Goal: Task Accomplishment & Management: Complete application form

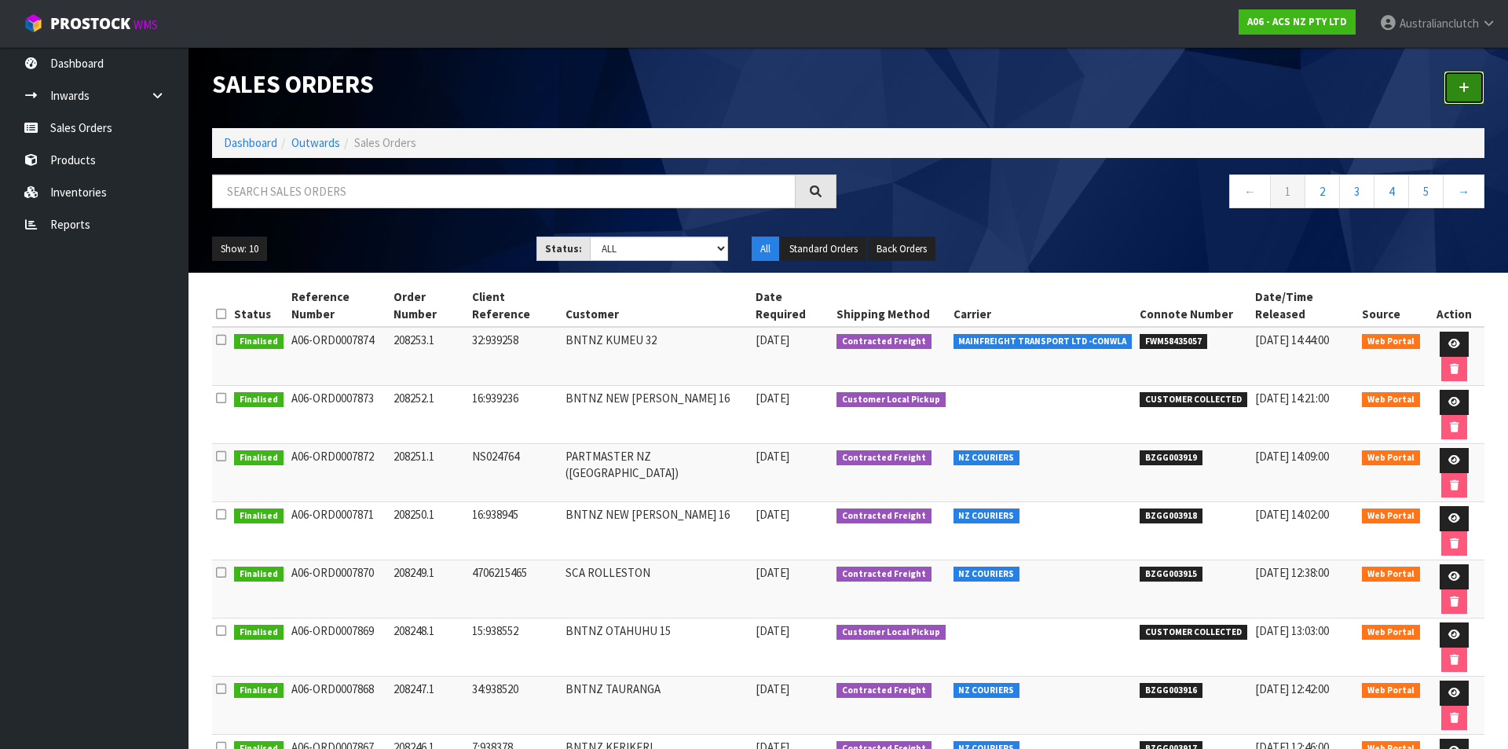
click at [1461, 94] on link at bounding box center [1464, 88] width 41 height 34
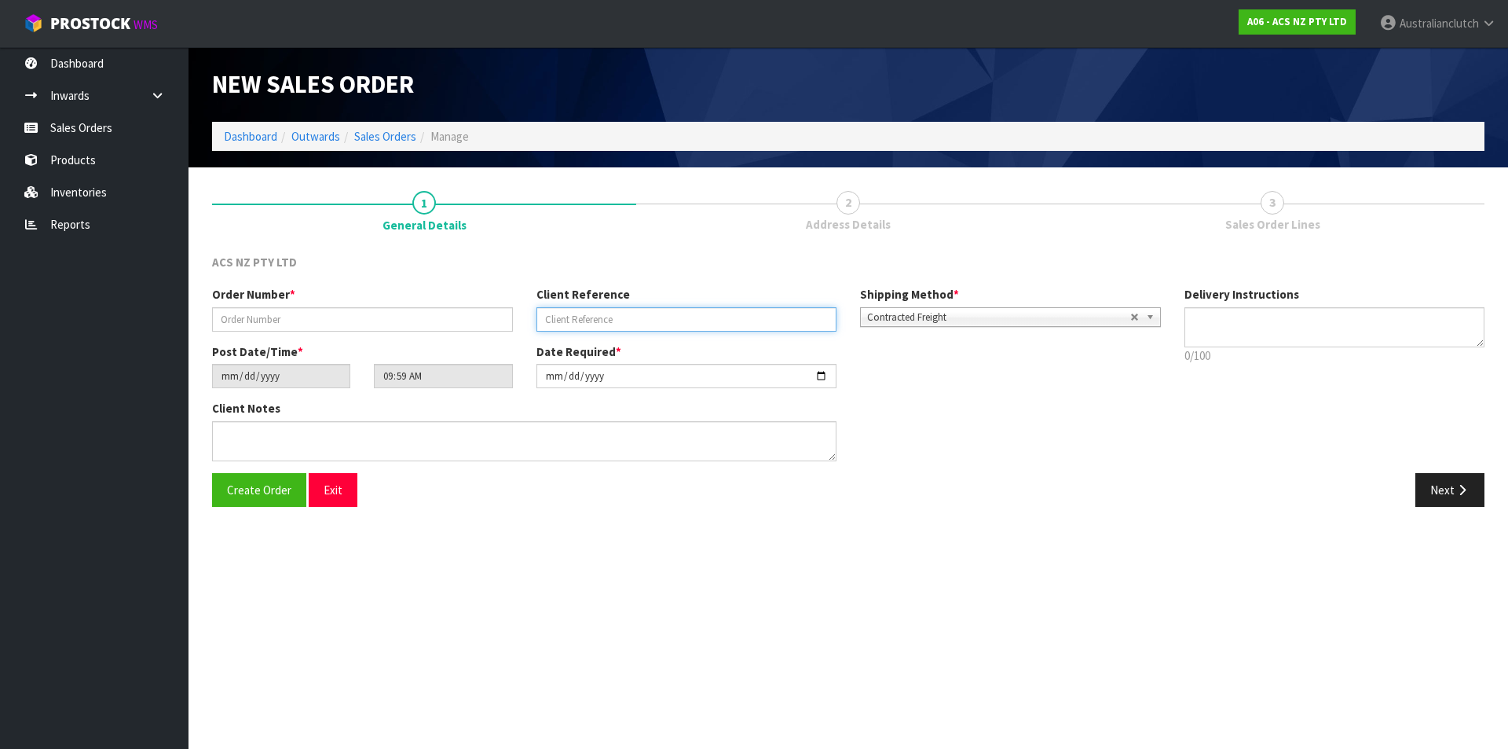
click at [583, 328] on input "text" at bounding box center [686, 319] width 301 height 24
paste input "19:939608"
type input "19:939608"
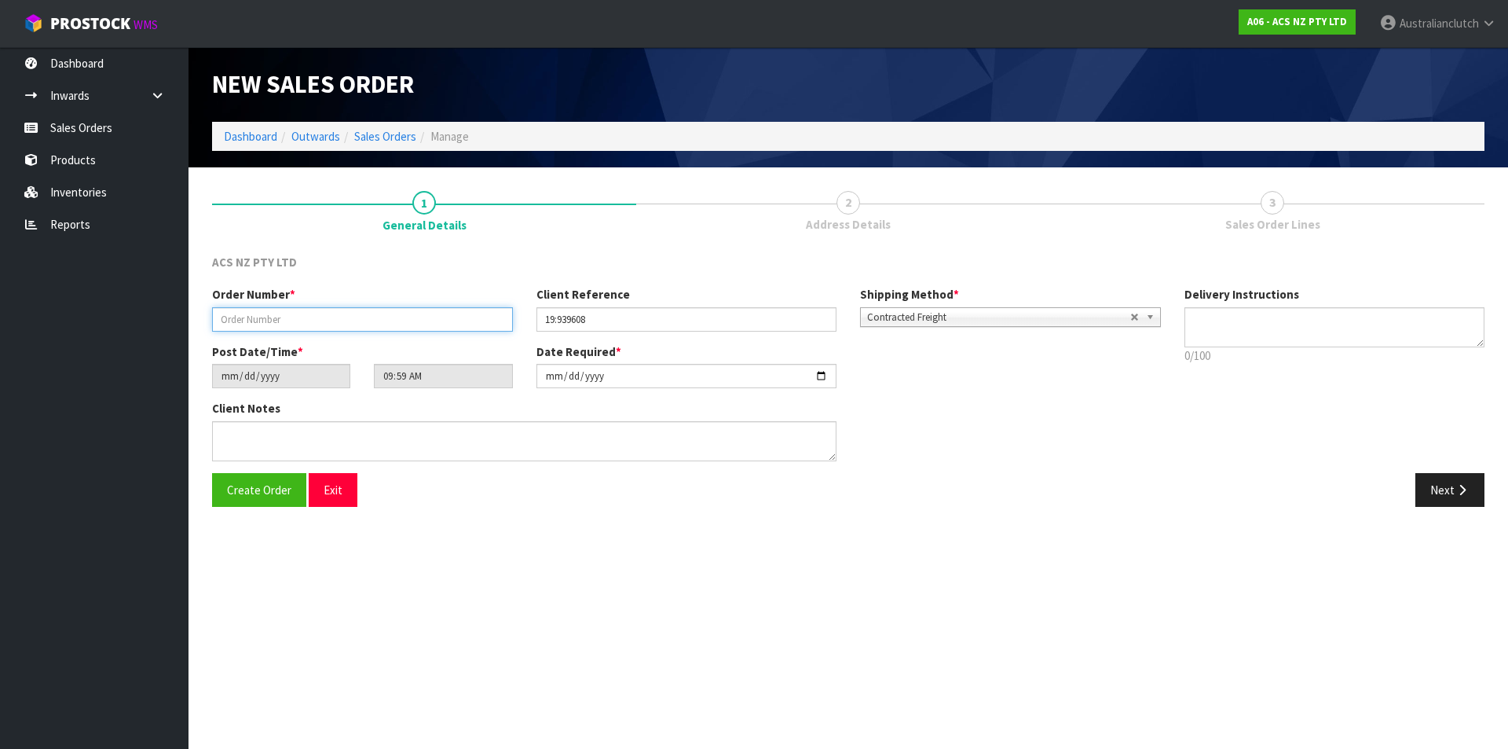
click at [375, 325] on input "text" at bounding box center [362, 319] width 301 height 24
paste input "208254.1"
type input "208254.1"
click at [893, 325] on div "Contracted Freight" at bounding box center [1010, 317] width 301 height 20
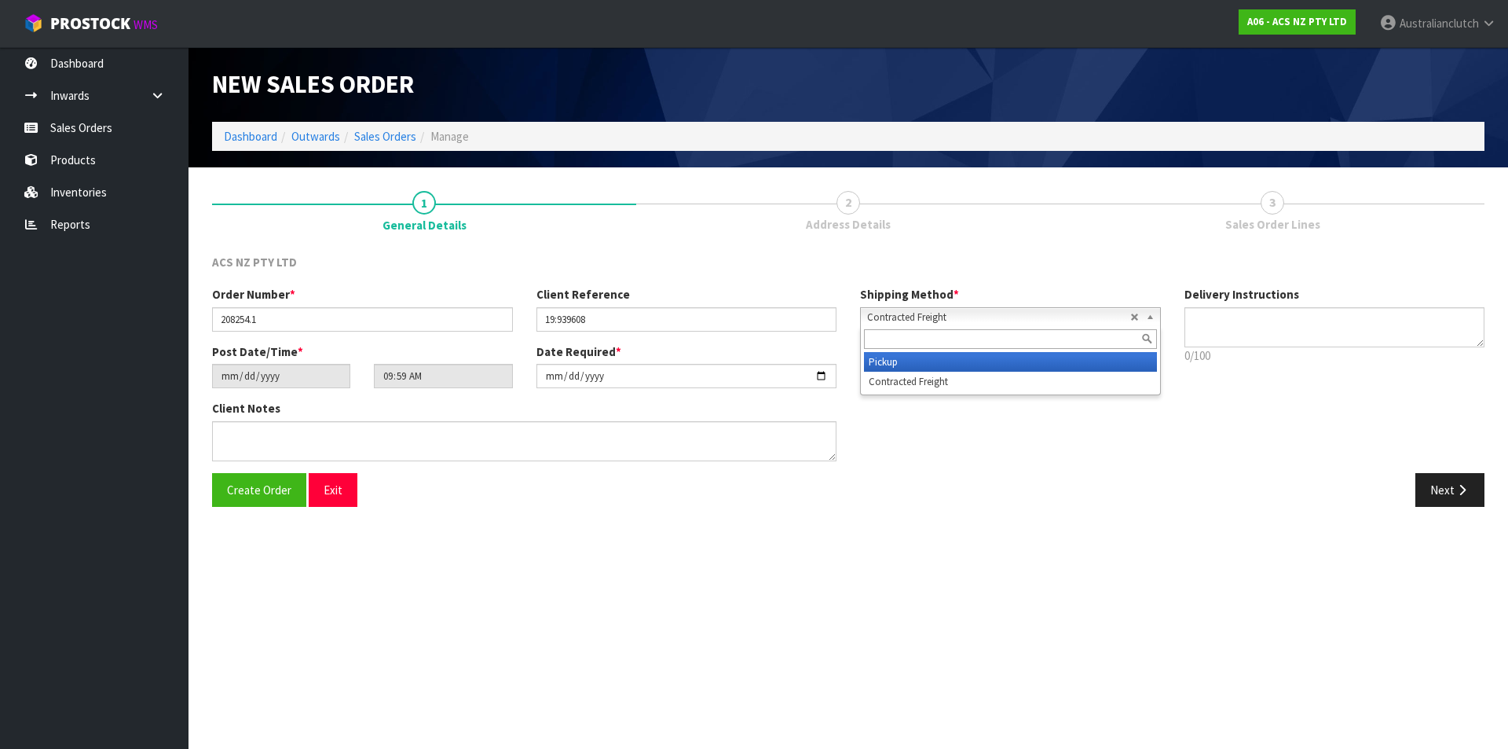
click at [892, 362] on li "Pickup" at bounding box center [1010, 362] width 293 height 20
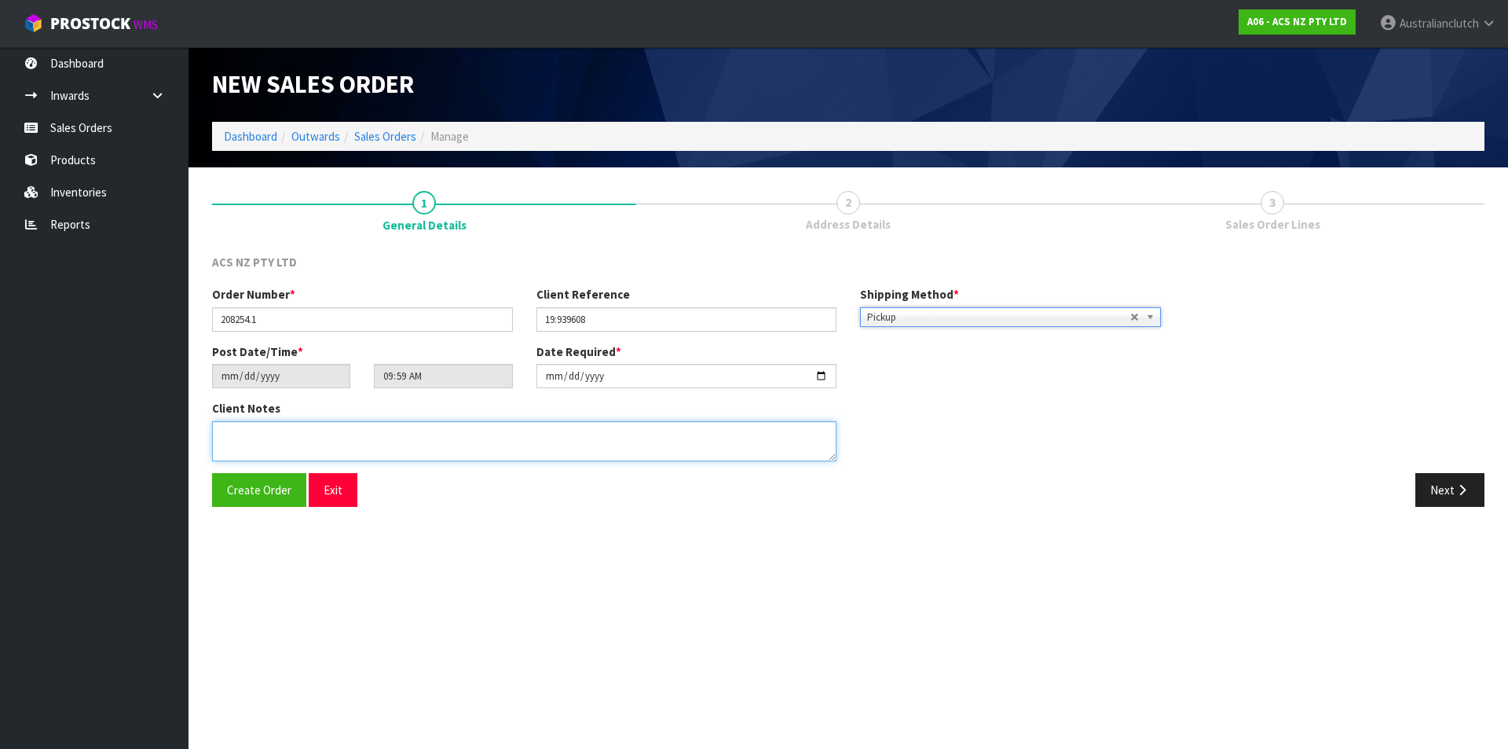
click at [504, 445] on textarea at bounding box center [524, 441] width 624 height 40
type textarea "DEALINE TO COLLECT, NO PAPERWORK DIRECT TO CUSTOMER"
click at [1448, 497] on button "Next" at bounding box center [1449, 490] width 69 height 34
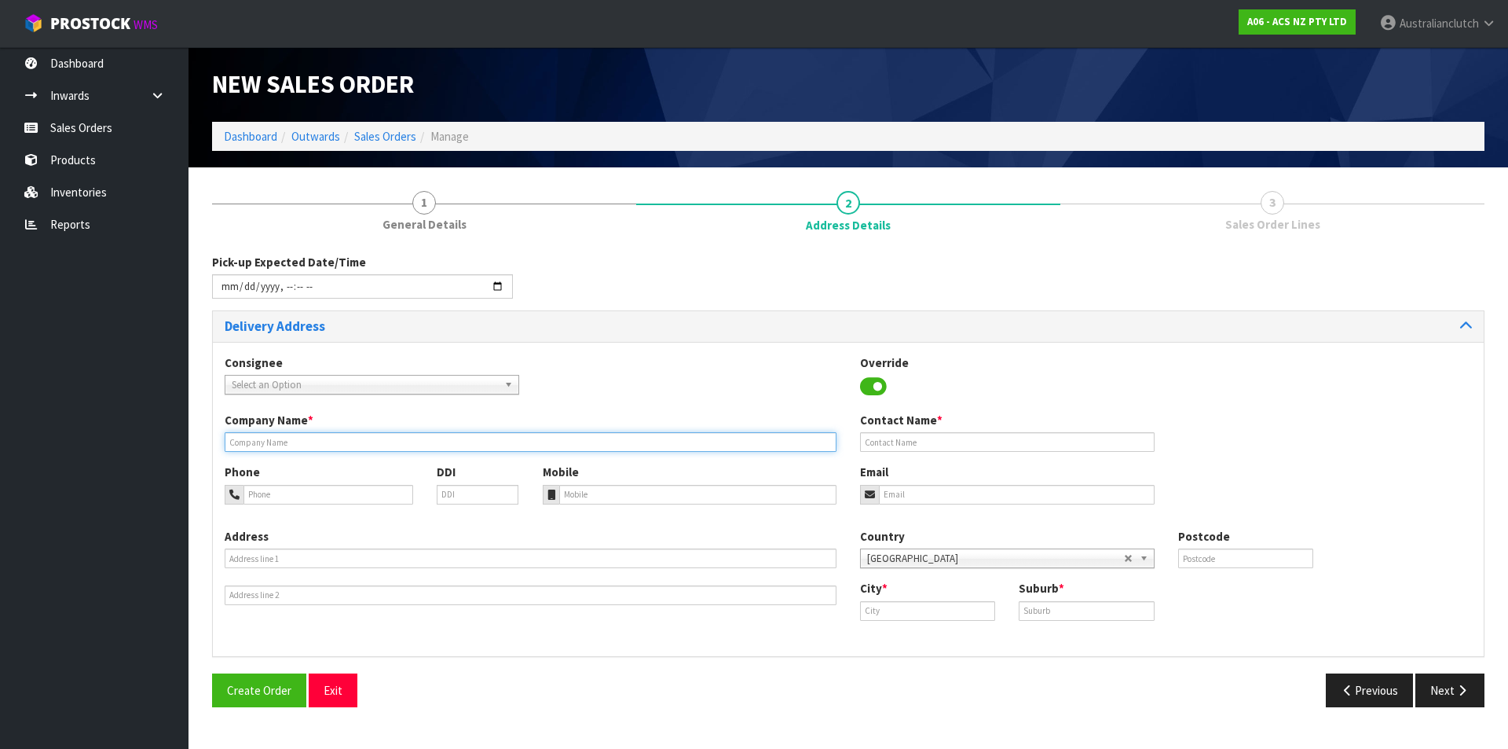
click at [294, 436] on input "text" at bounding box center [531, 442] width 612 height 20
paste input "MIDAS MANUKAU"
type input "MIDAS MANUKAU"
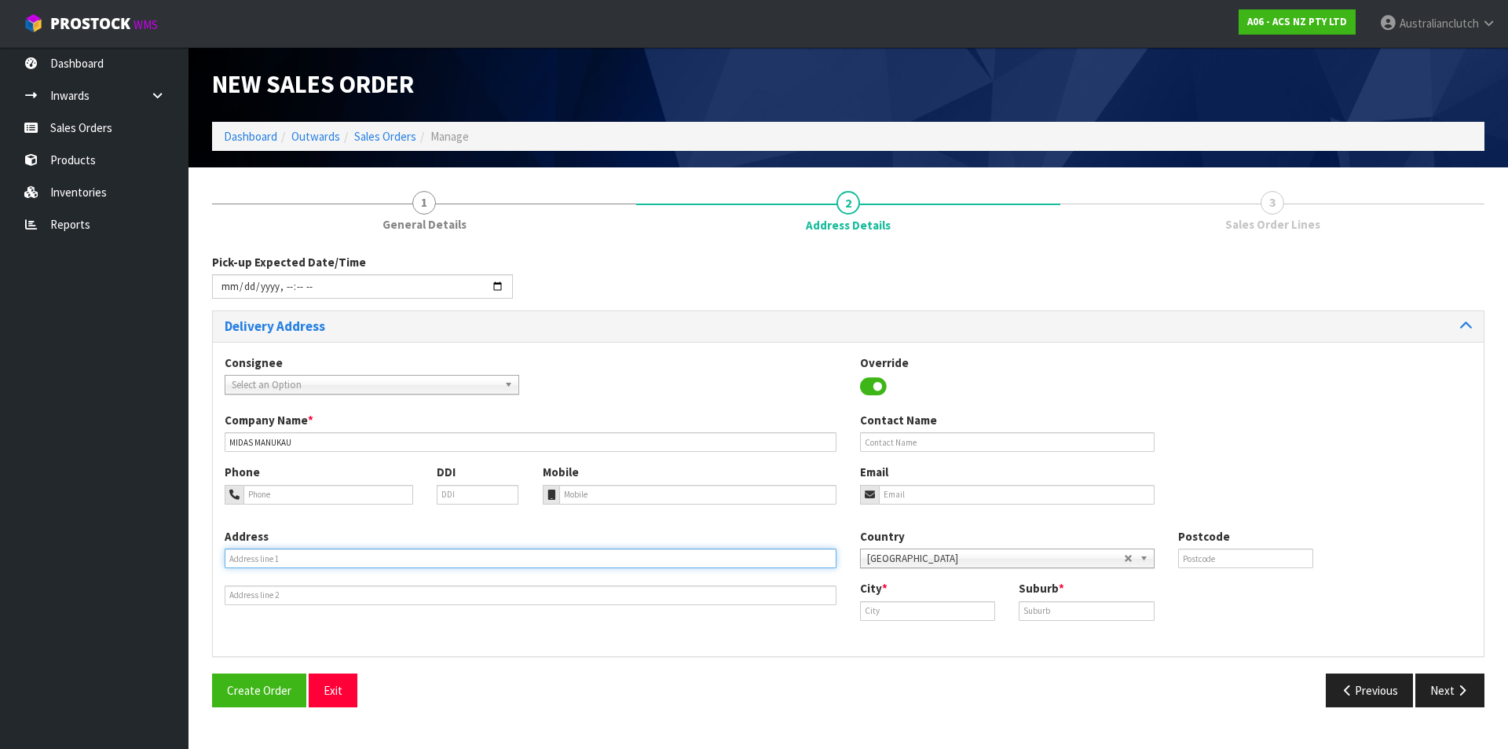
click at [361, 563] on input "text" at bounding box center [531, 558] width 612 height 20
type input "[STREET_ADDRESS]"
click at [924, 602] on input "text" at bounding box center [927, 611] width 135 height 20
type input "Manakau"
click at [1056, 606] on input "text" at bounding box center [1086, 611] width 135 height 20
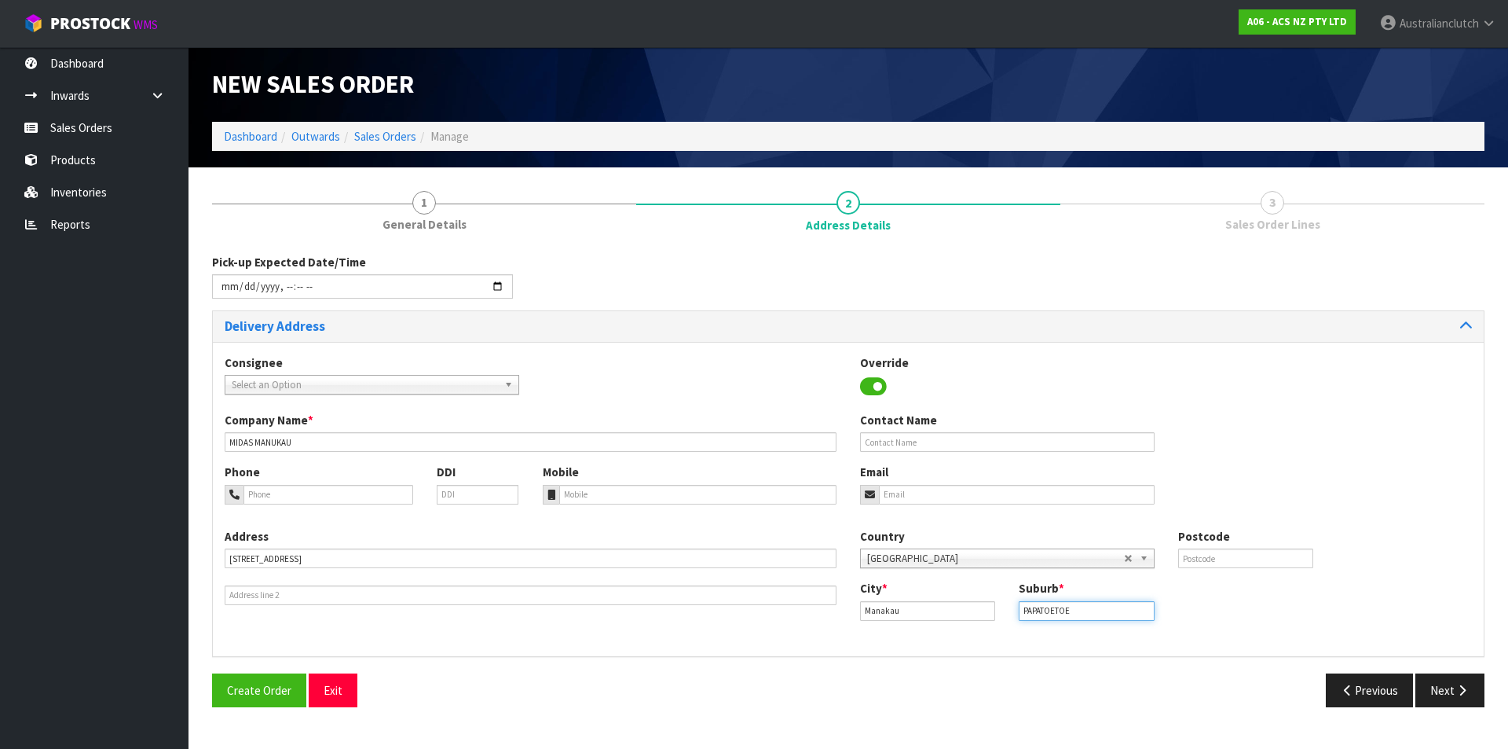
type input "PAPATOETOE"
click at [1247, 548] on input "text" at bounding box center [1245, 558] width 135 height 20
type input "2104"
drag, startPoint x: 1442, startPoint y: 694, endPoint x: 1331, endPoint y: 647, distance: 121.1
click at [1441, 694] on button "Next" at bounding box center [1449, 690] width 69 height 34
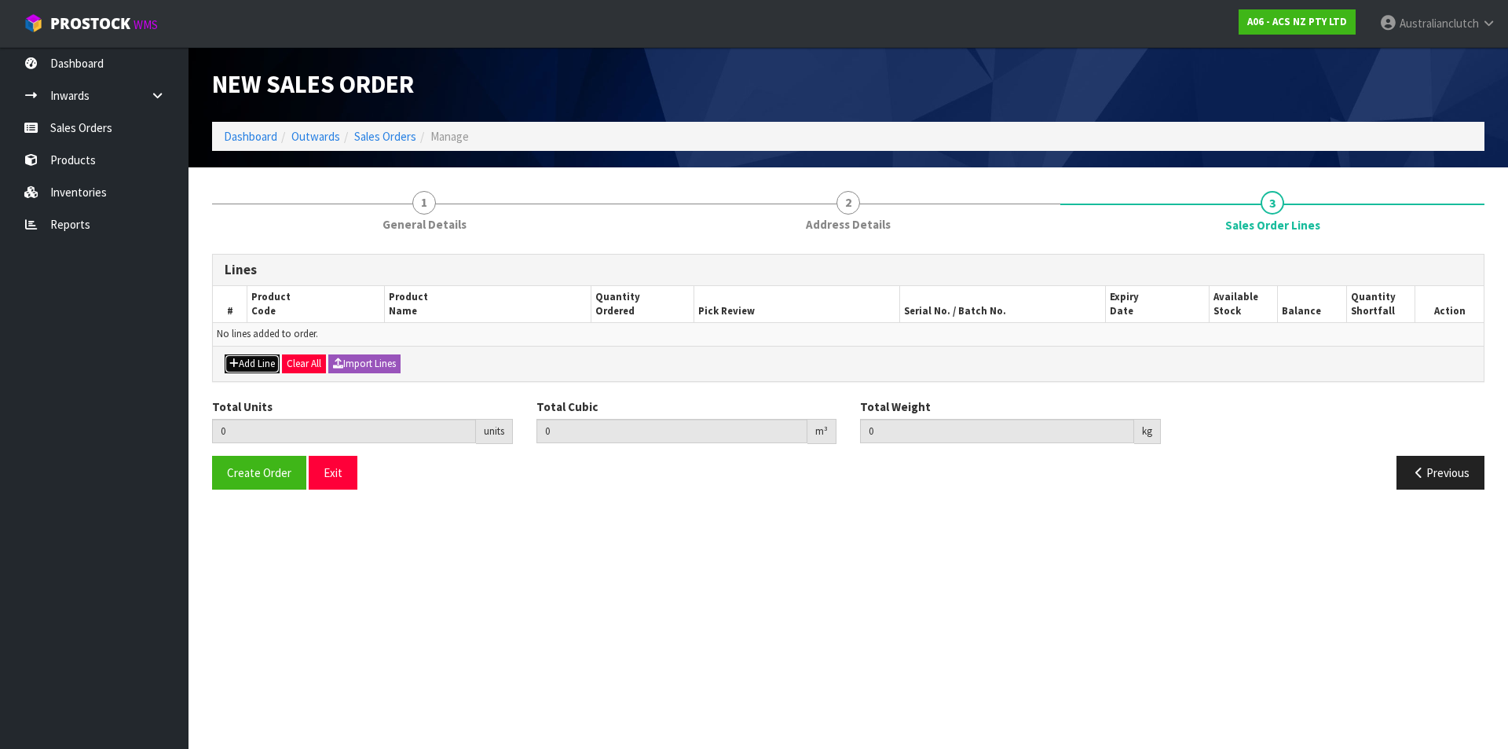
click at [259, 365] on button "Add Line" at bounding box center [252, 363] width 55 height 19
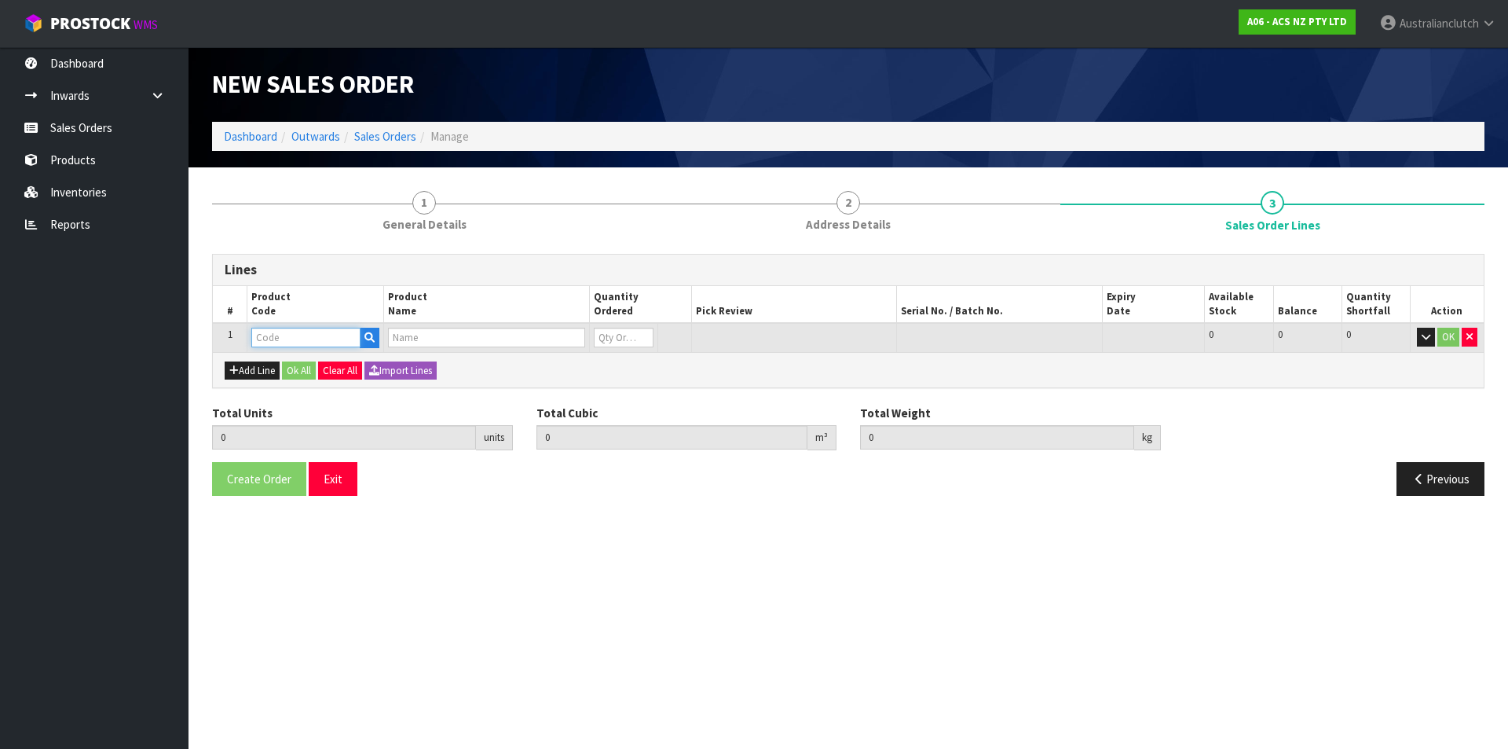
click at [254, 336] on input "text" at bounding box center [305, 338] width 109 height 20
type input "KTY23037"
click at [350, 356] on link "KTY23037" at bounding box center [314, 363] width 124 height 21
type input "KTY23037"
type input "0.000000"
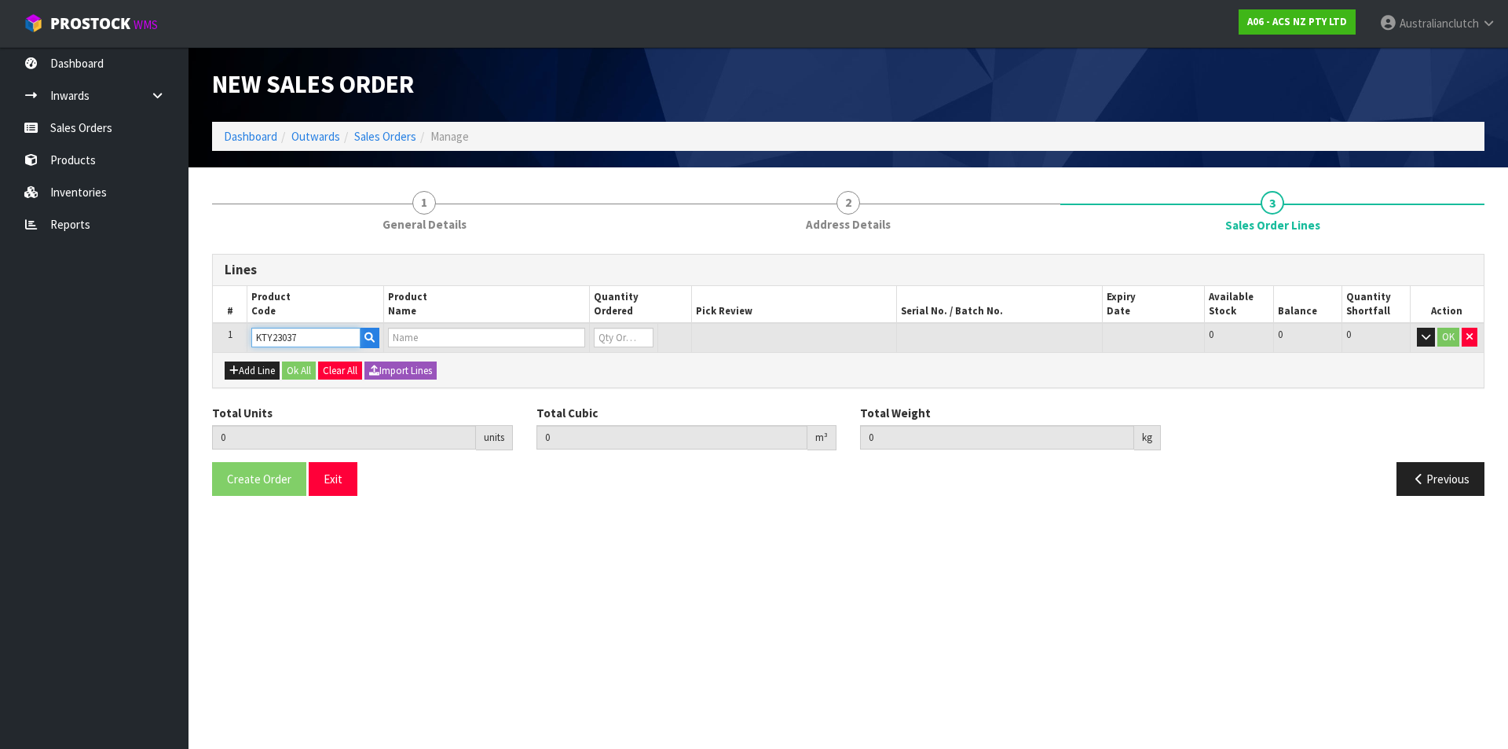
type input "0.000"
type input "KIT STD TOYOTA HILUX 2.8L LN106"
type input "0"
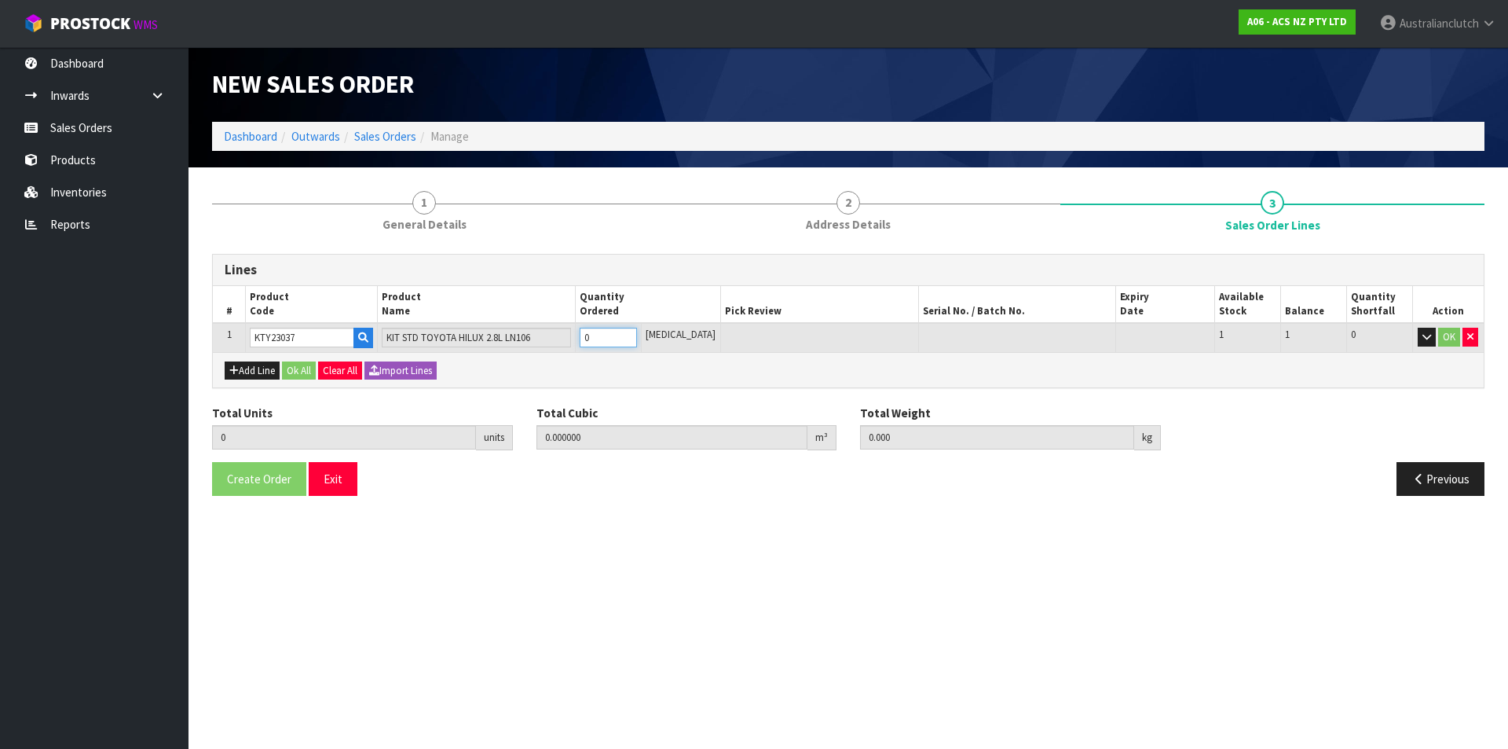
type input "1"
type input "0.01054"
type input "7.66"
type input "1"
click at [637, 334] on input "1" at bounding box center [608, 338] width 57 height 20
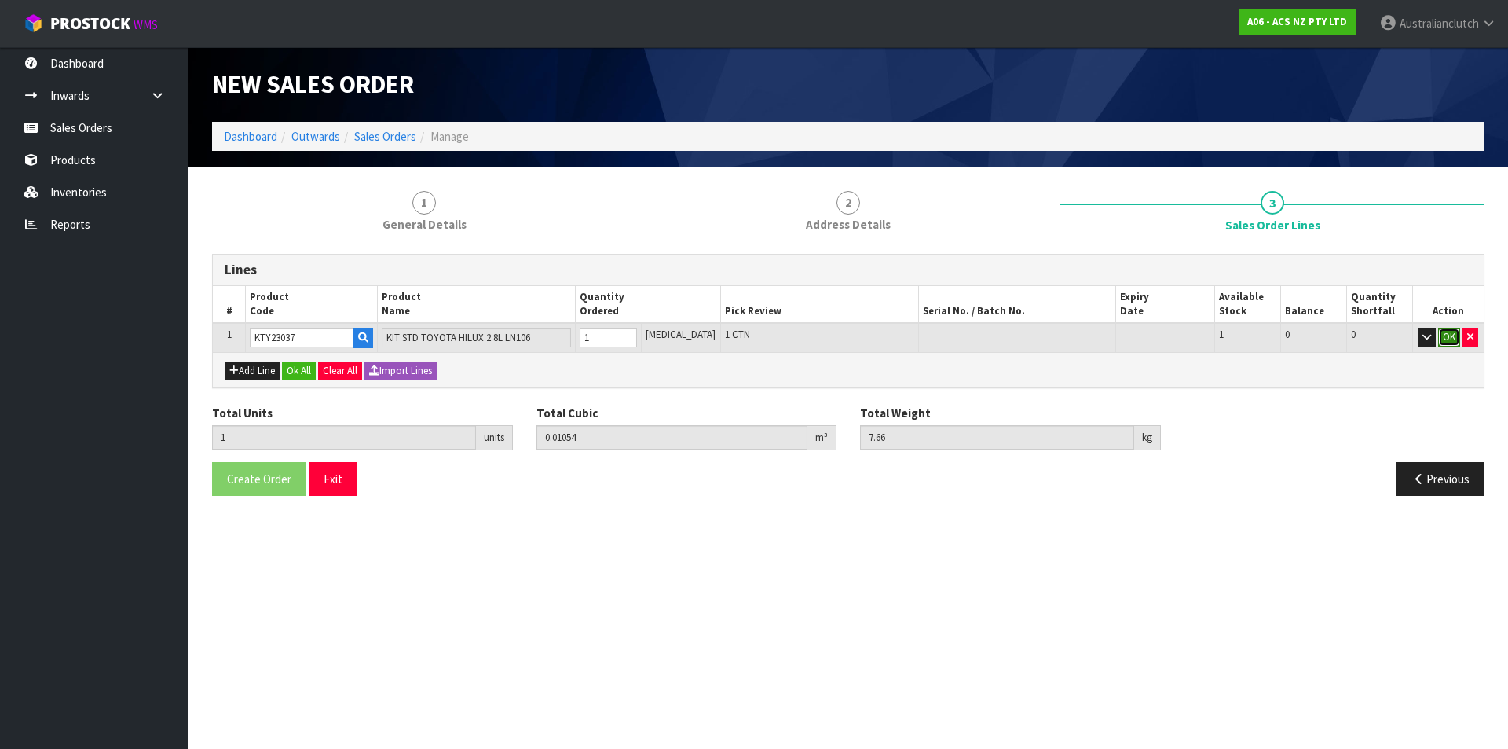
click at [1455, 329] on button "OK" at bounding box center [1449, 337] width 22 height 19
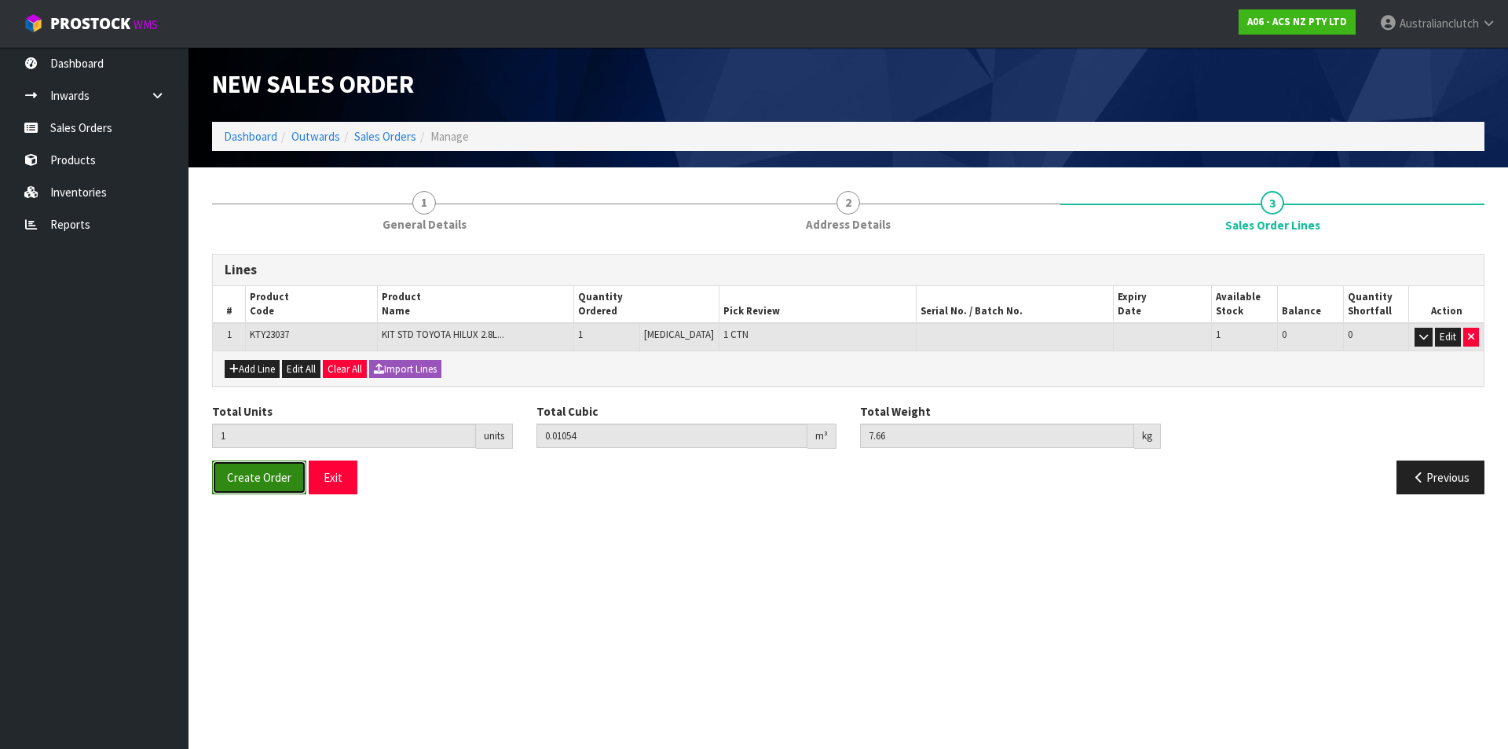
click at [239, 483] on span "Create Order" at bounding box center [259, 477] width 64 height 15
